Goal: Task Accomplishment & Management: Manage account settings

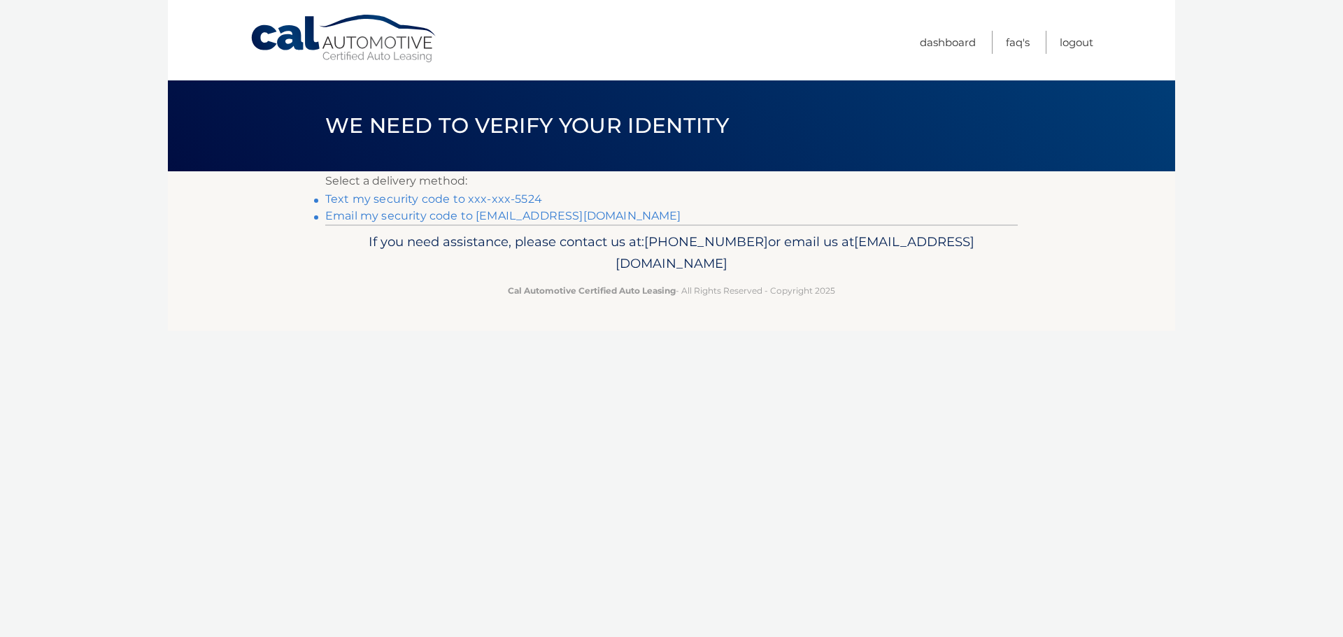
click at [424, 197] on link "Text my security code to xxx-xxx-5524" at bounding box center [433, 198] width 217 height 13
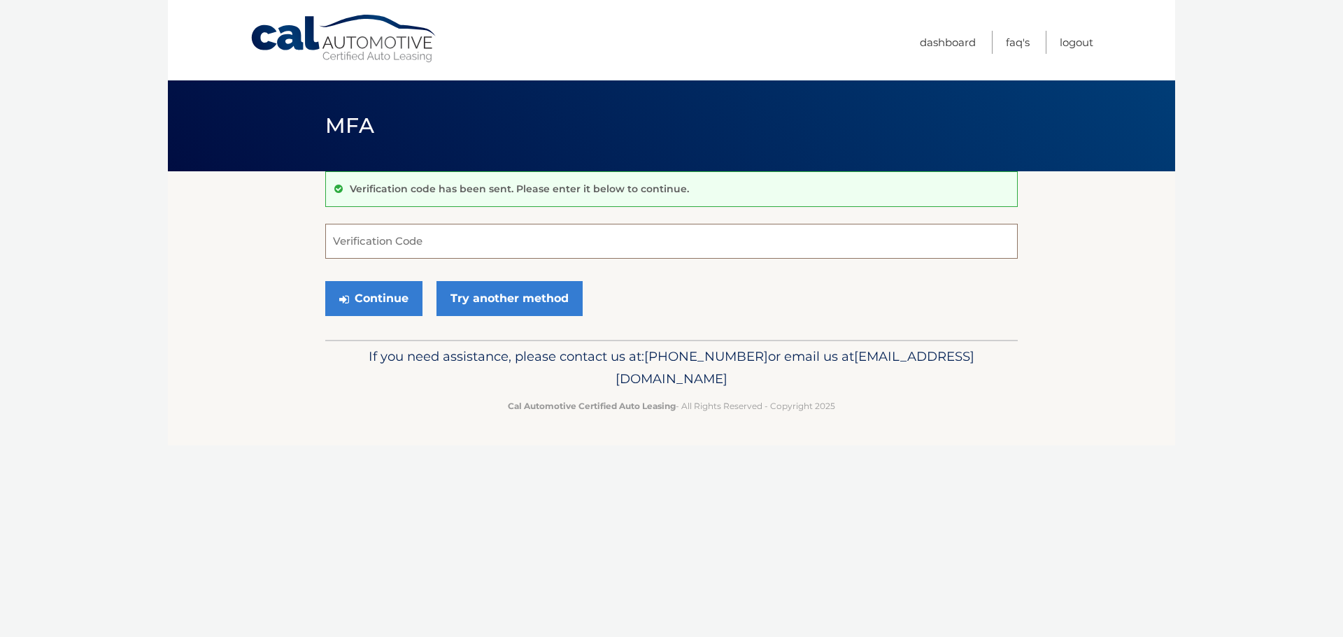
click at [415, 239] on input "Verification Code" at bounding box center [671, 241] width 693 height 35
type input "878246"
drag, startPoint x: 332, startPoint y: 299, endPoint x: 357, endPoint y: 304, distance: 25.0
click at [341, 300] on button "Continue" at bounding box center [373, 298] width 97 height 35
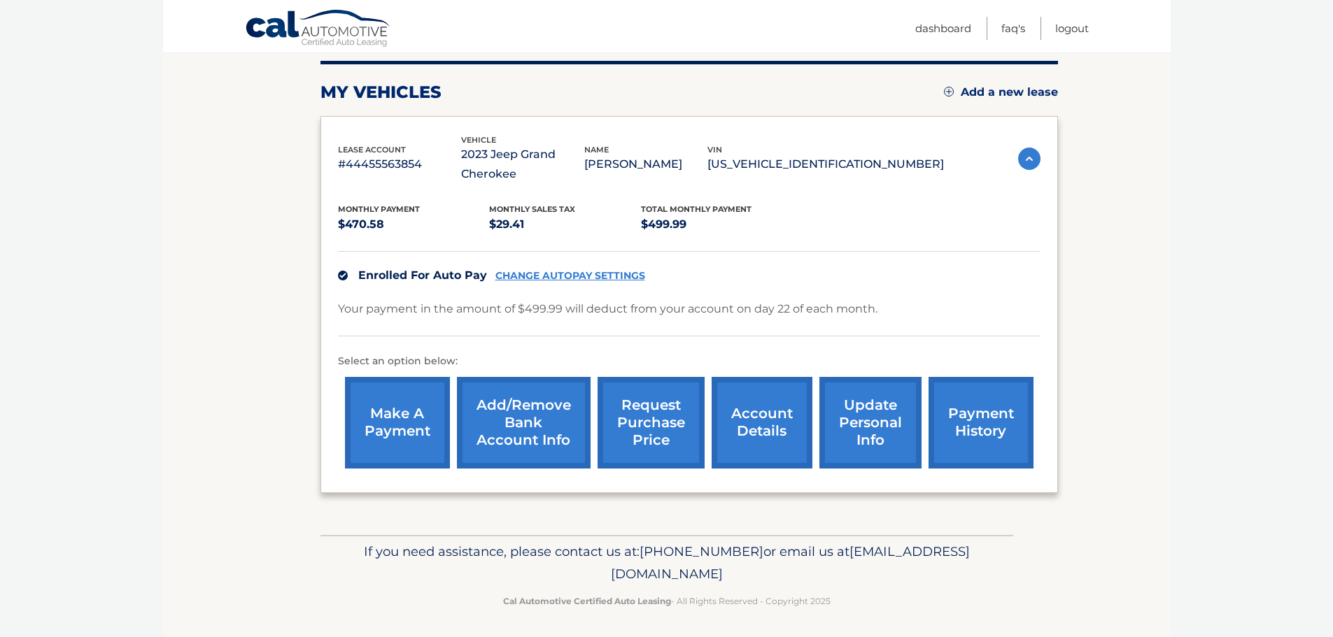
scroll to position [177, 0]
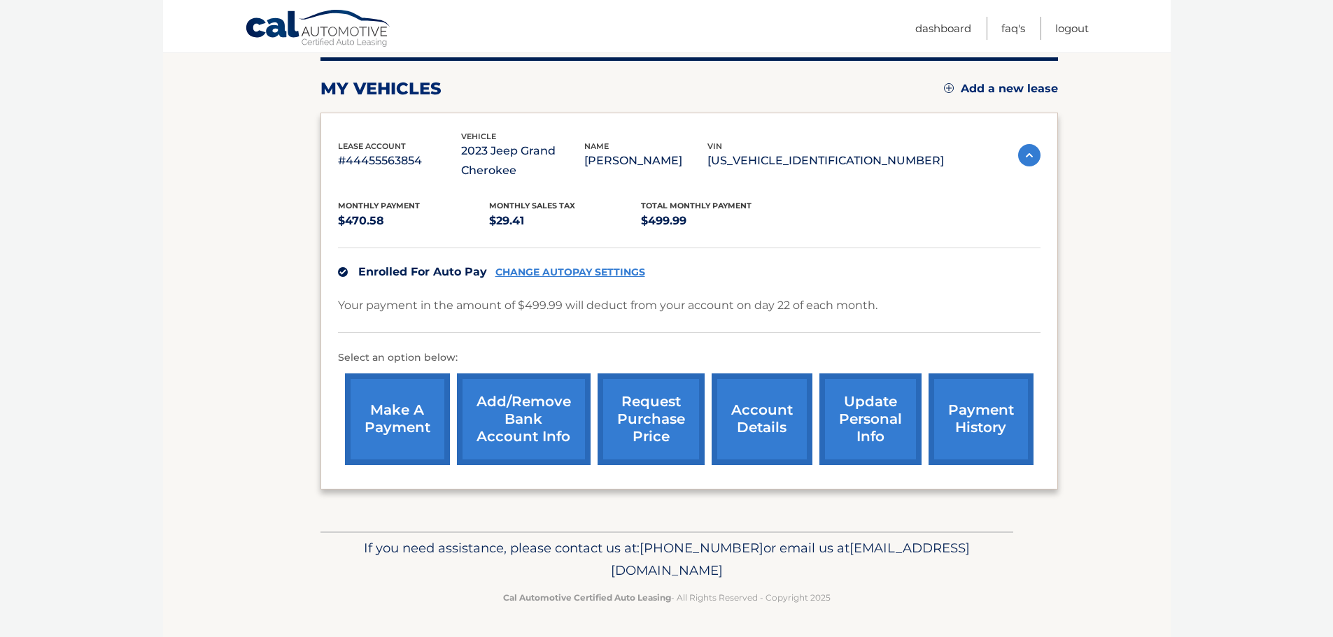
click at [803, 438] on link "account details" at bounding box center [762, 420] width 101 height 92
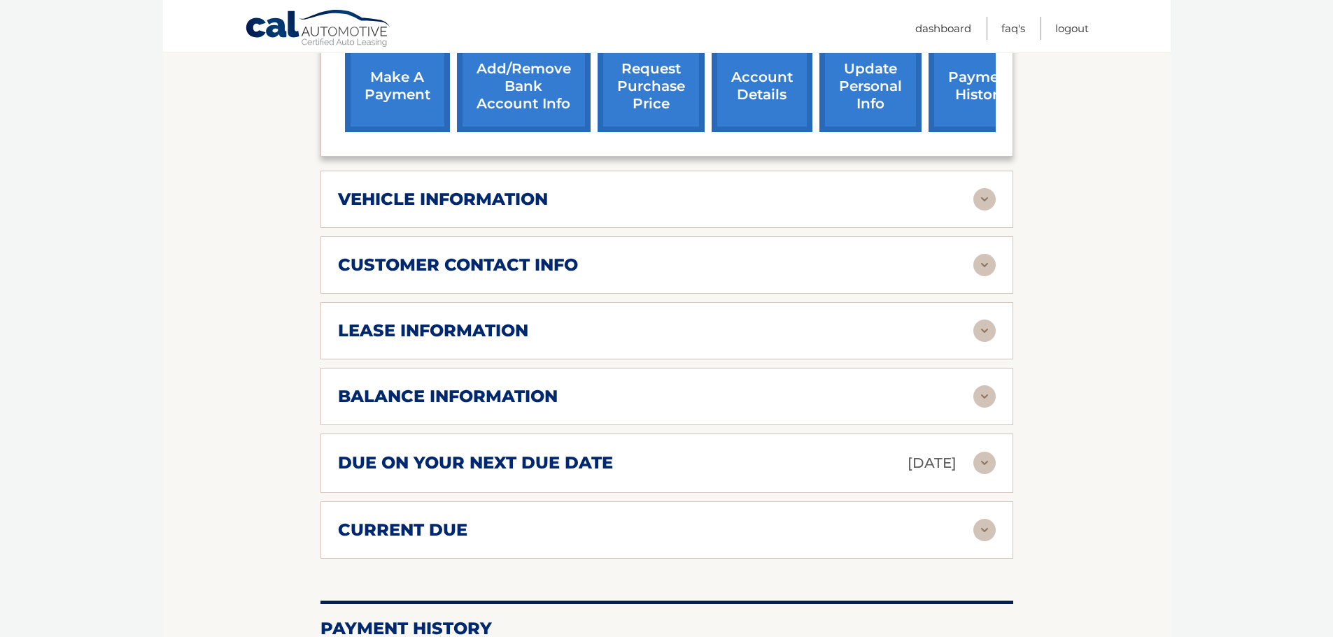
scroll to position [560, 0]
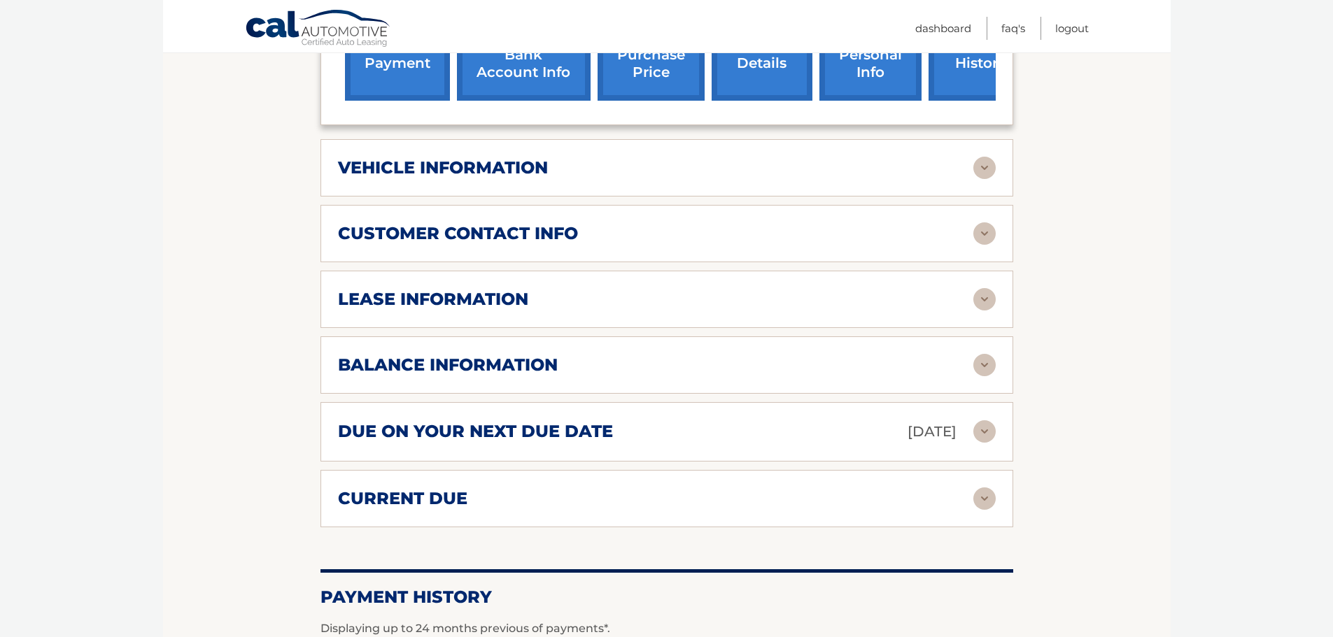
click at [988, 169] on img at bounding box center [984, 168] width 22 height 22
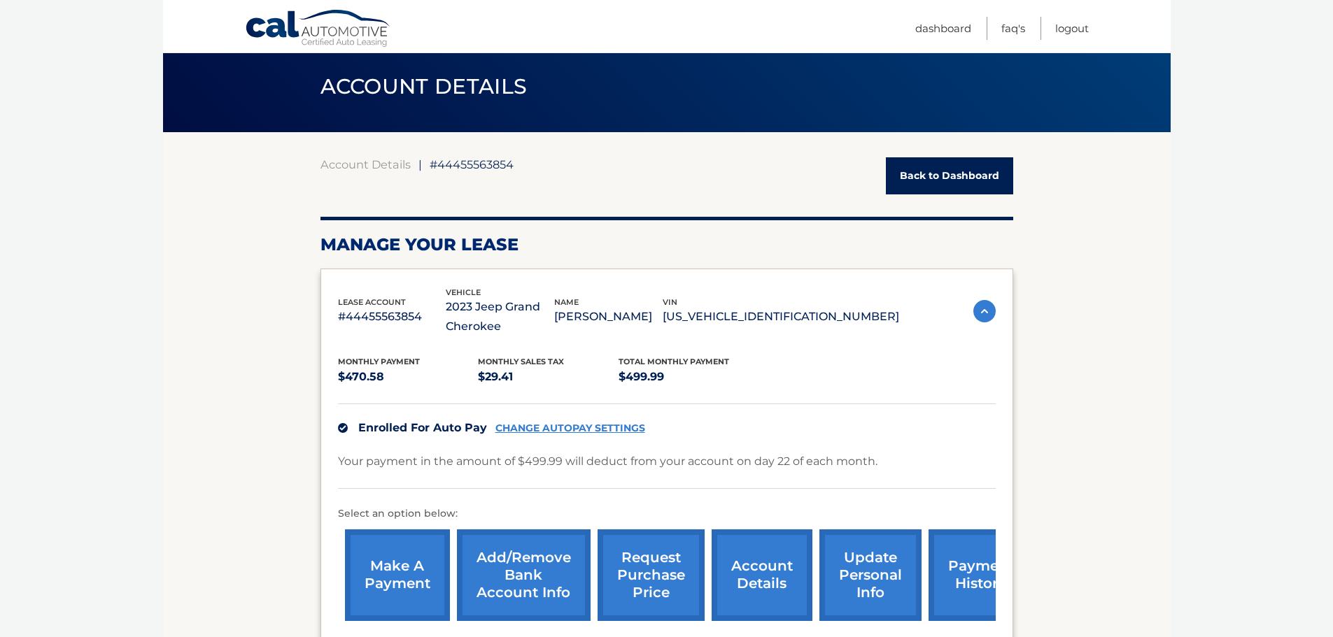
scroll to position [0, 0]
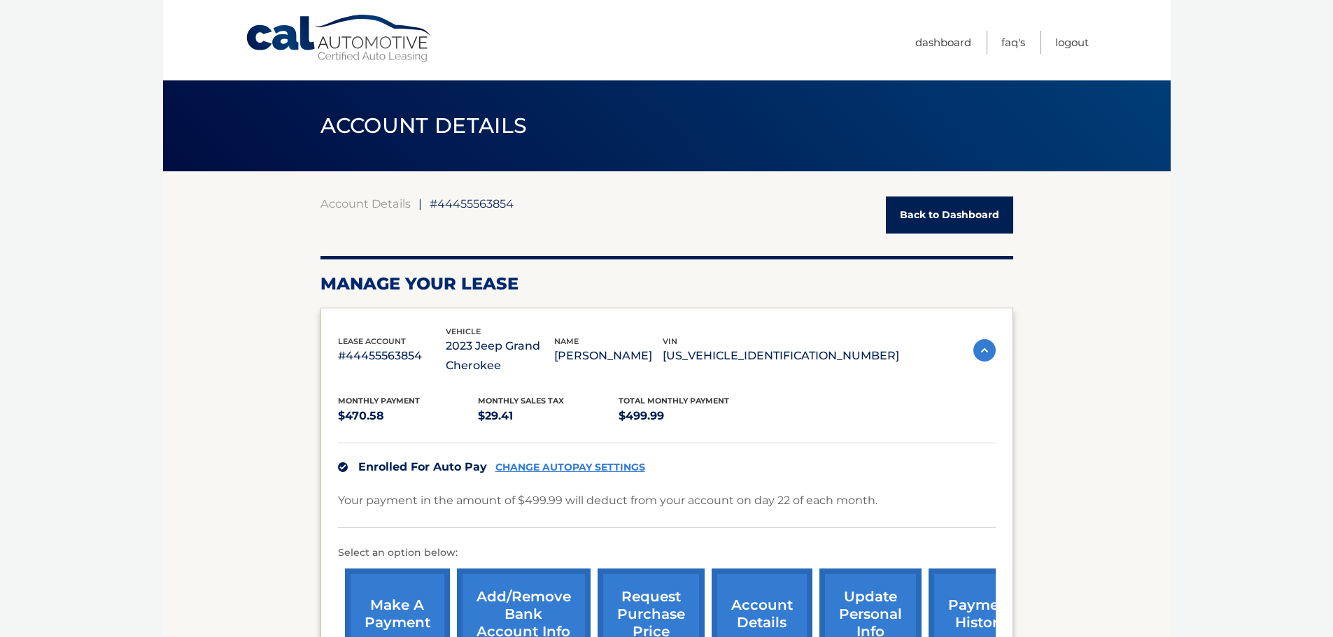
click at [938, 224] on link "Back to Dashboard" at bounding box center [949, 215] width 127 height 37
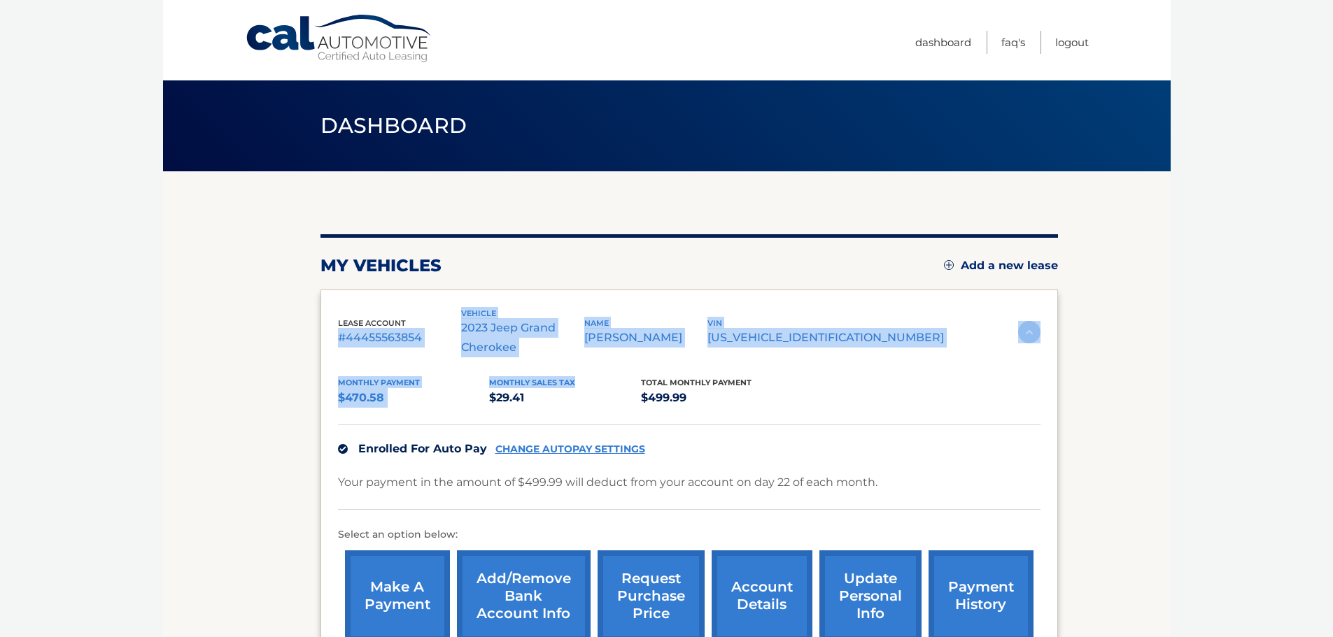
drag, startPoint x: 481, startPoint y: 313, endPoint x: 578, endPoint y: 358, distance: 107.1
click at [578, 358] on div "lease account #44455563854 vehicle 2023 Jeep Grand Cherokee name [PERSON_NAME] …" at bounding box center [689, 478] width 738 height 377
click at [578, 358] on div "Monthly Payment $470.58 Monthly sales Tax $29.41 Total Monthly Payment $499.99 …" at bounding box center [689, 504] width 703 height 292
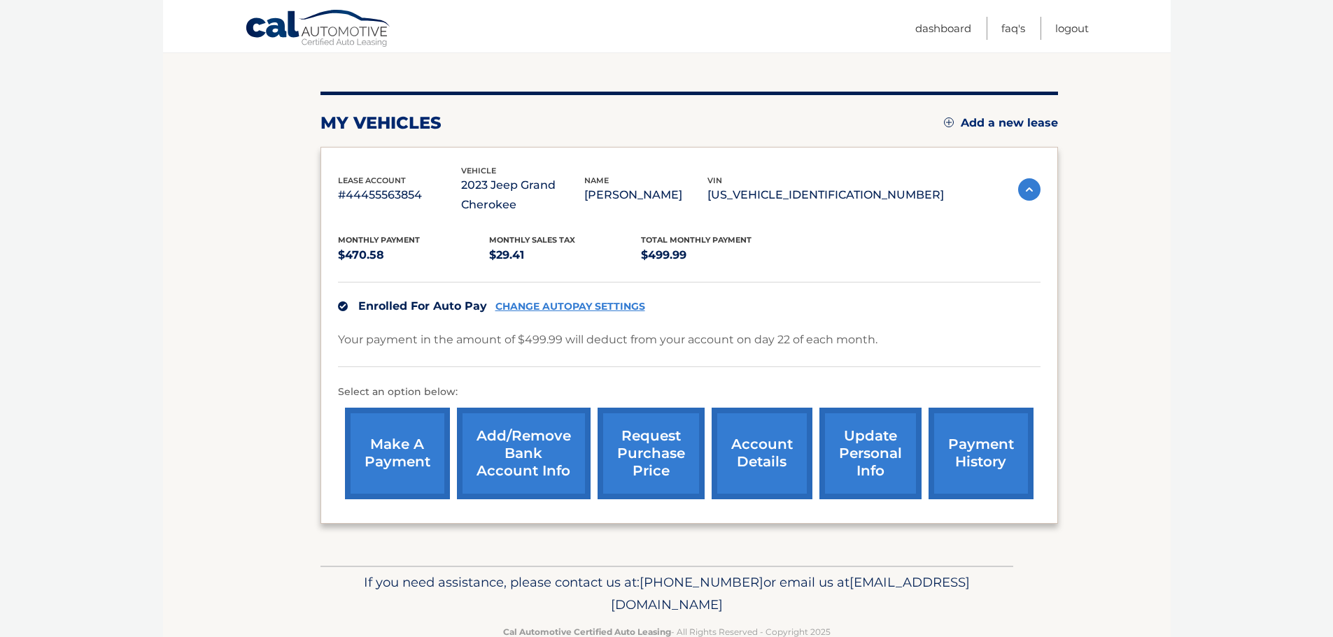
scroll to position [177, 0]
